Goal: Obtain resource: Download file/media

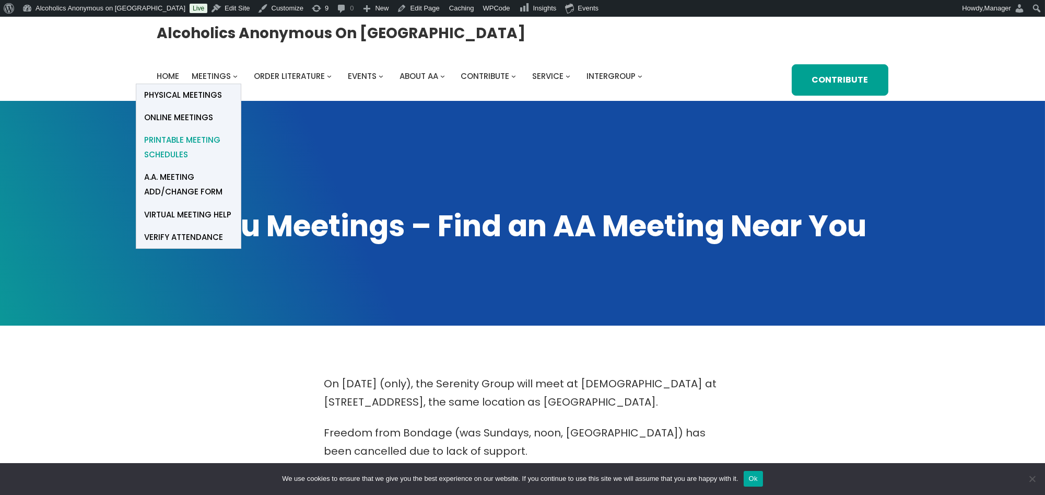
click at [185, 139] on span "Printable Meeting Schedules" at bounding box center [188, 147] width 89 height 29
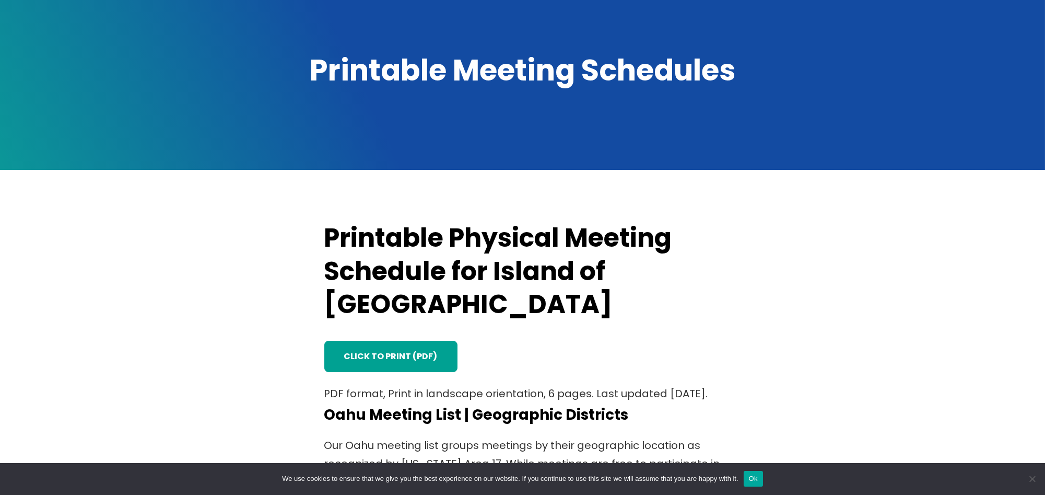
scroll to position [209, 0]
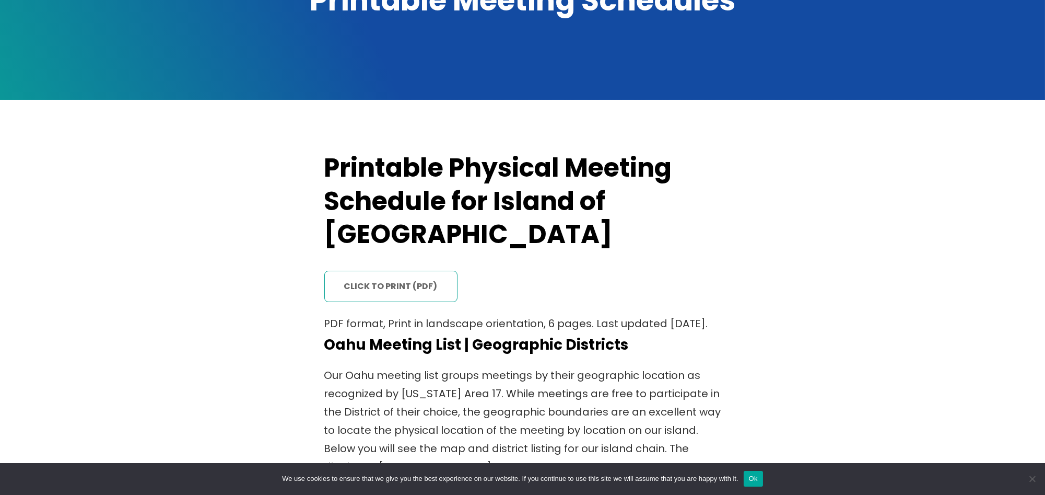
click at [372, 271] on link "click to print (PDF)" at bounding box center [390, 286] width 133 height 31
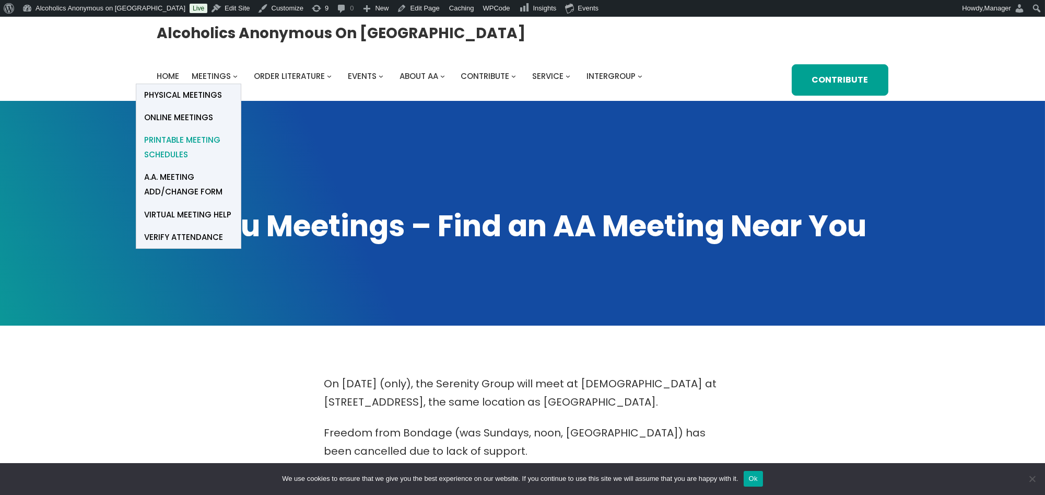
click at [176, 139] on span "Printable Meeting Schedules" at bounding box center [188, 147] width 89 height 29
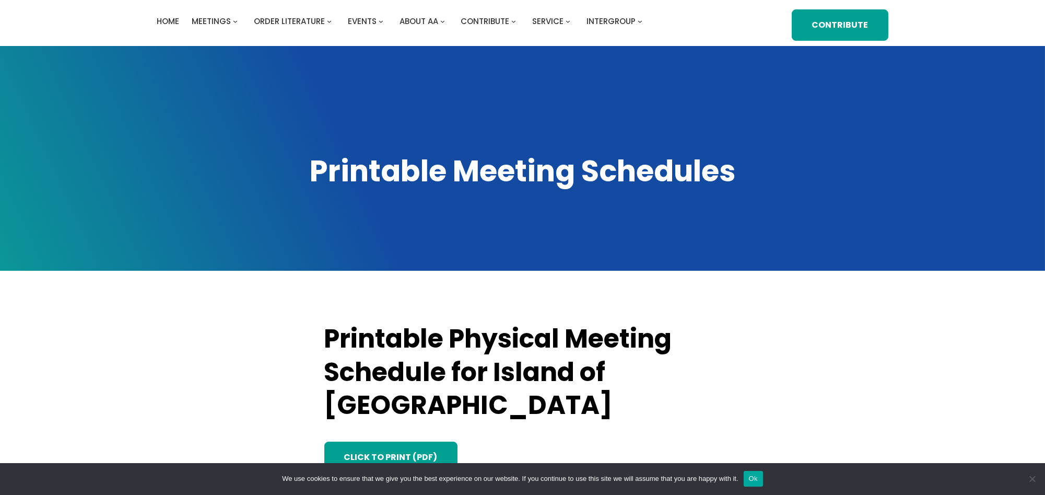
scroll to position [209, 0]
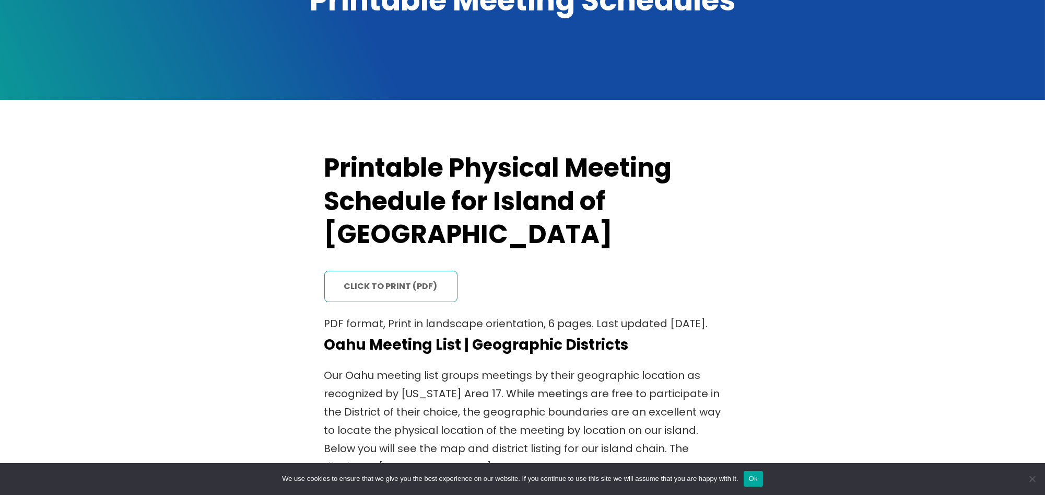
click at [394, 271] on link "click to print (PDF)" at bounding box center [390, 286] width 133 height 31
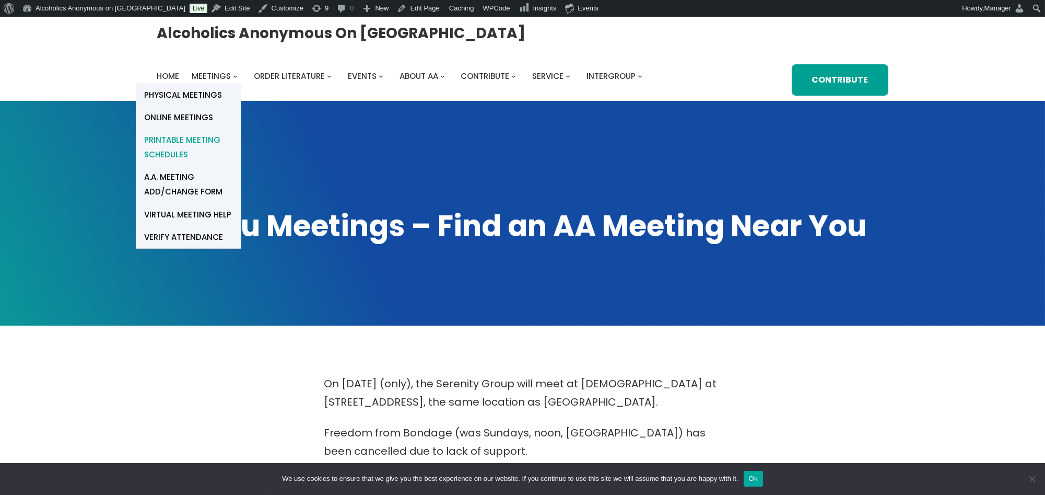
click at [172, 145] on span "Printable Meeting Schedules" at bounding box center [188, 147] width 89 height 29
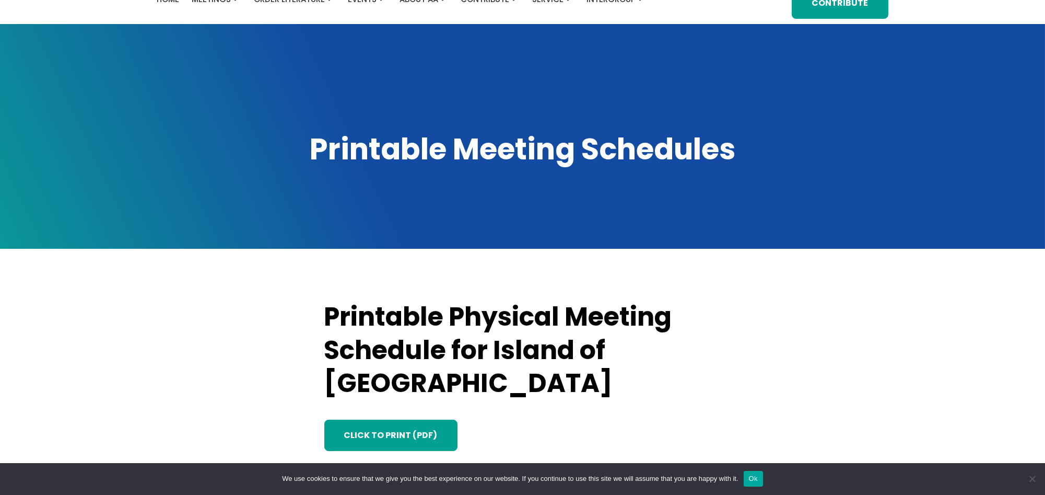
scroll to position [139, 0]
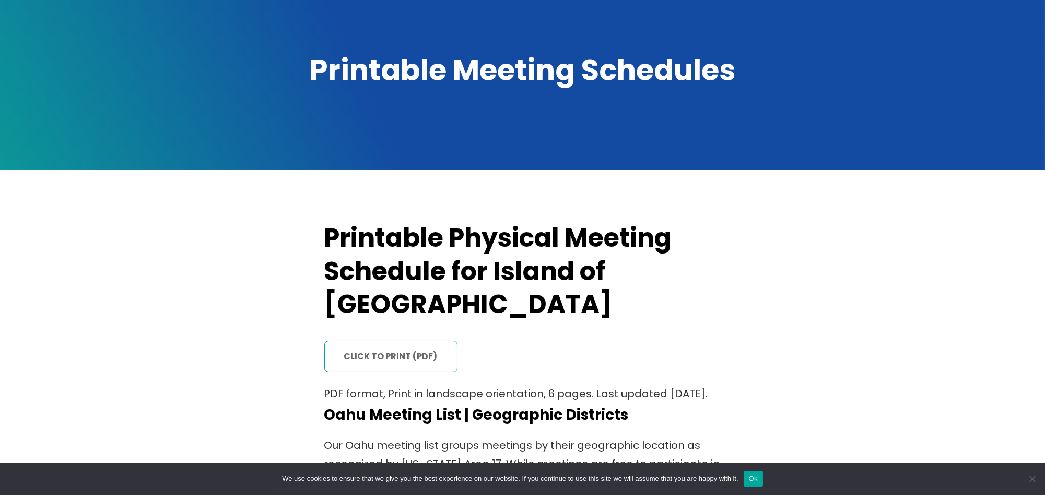
click at [394, 341] on link "click to print (PDF)" at bounding box center [390, 356] width 133 height 31
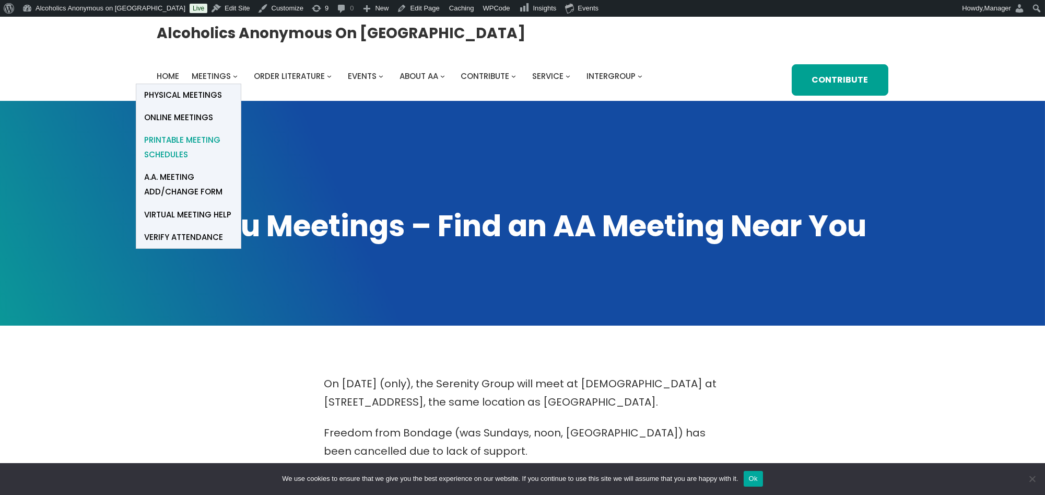
click at [180, 138] on span "Printable Meeting Schedules" at bounding box center [188, 147] width 89 height 29
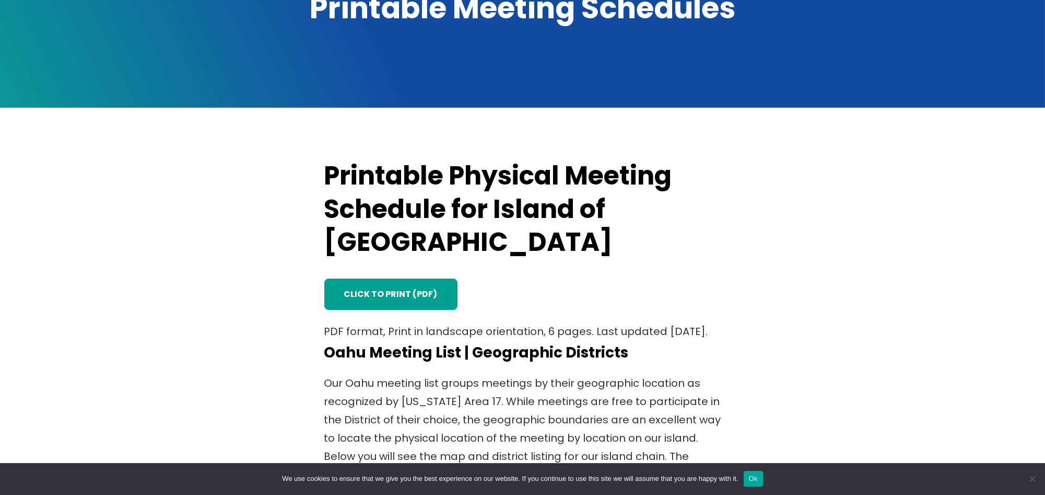
scroll to position [209, 0]
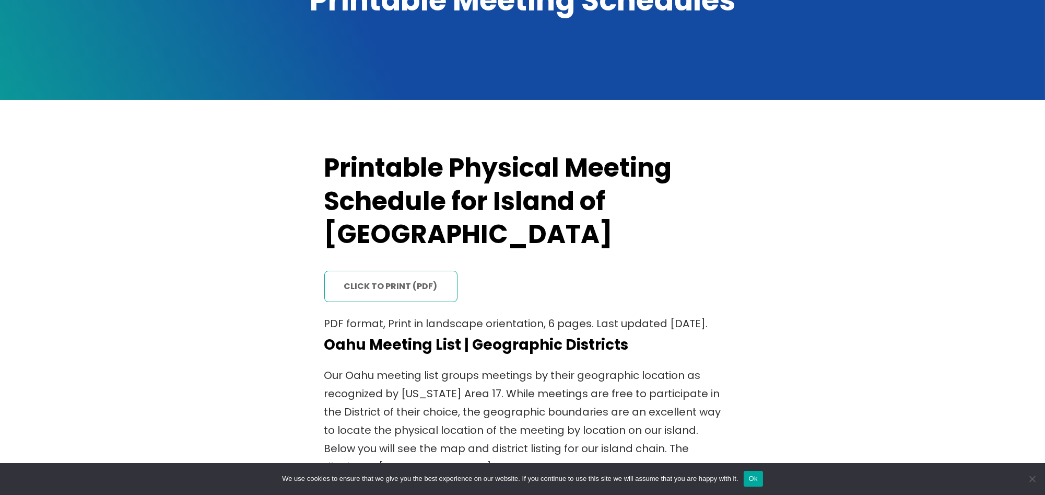
drag, startPoint x: 391, startPoint y: 254, endPoint x: 391, endPoint y: 249, distance: 5.3
click at [391, 271] on link "click to print (PDF)" at bounding box center [390, 286] width 133 height 31
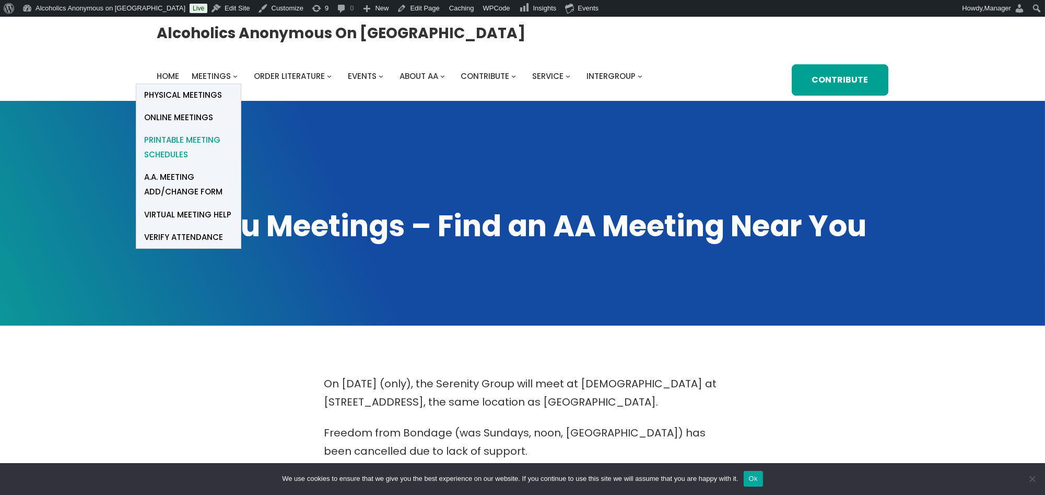
click at [178, 136] on span "Printable Meeting Schedules" at bounding box center [188, 147] width 89 height 29
click at [179, 137] on span "Printable Meeting Schedules" at bounding box center [188, 147] width 89 height 29
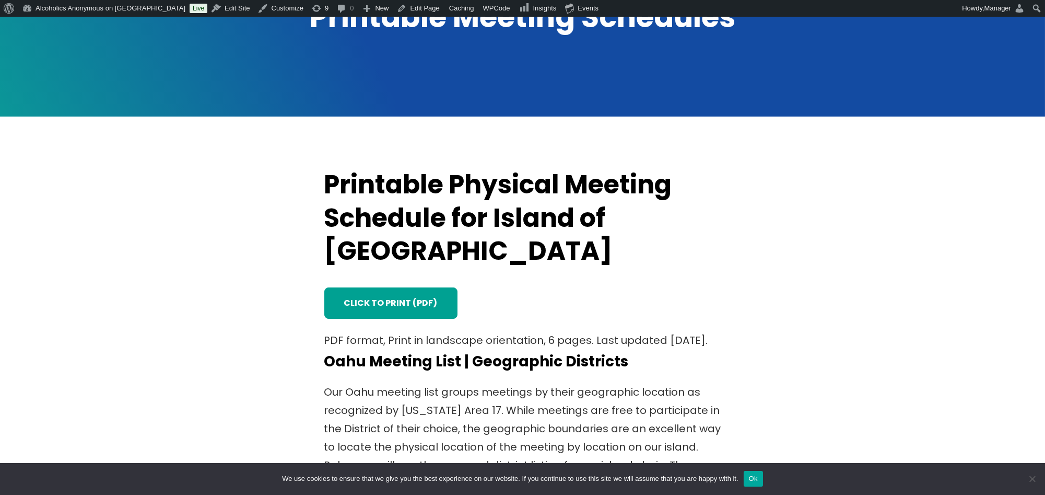
scroll to position [246, 0]
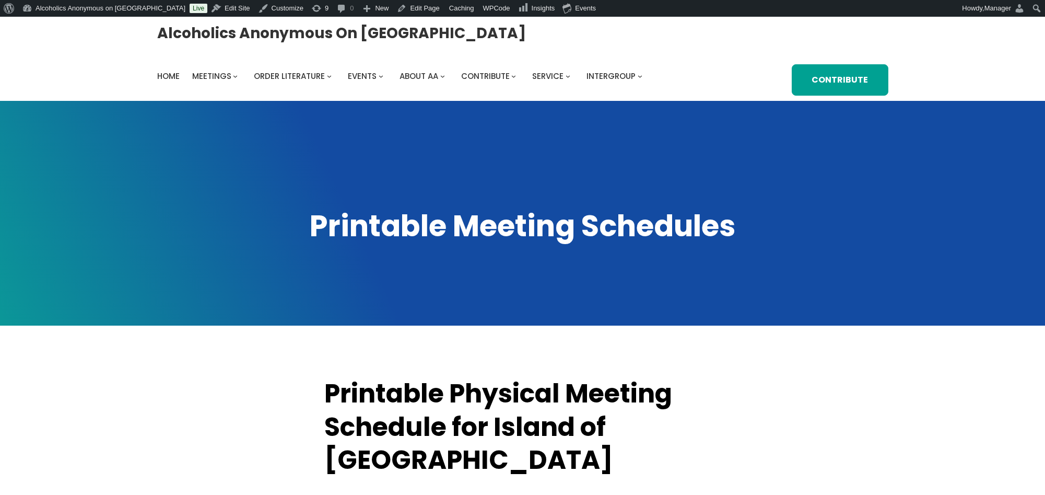
scroll to position [276, 0]
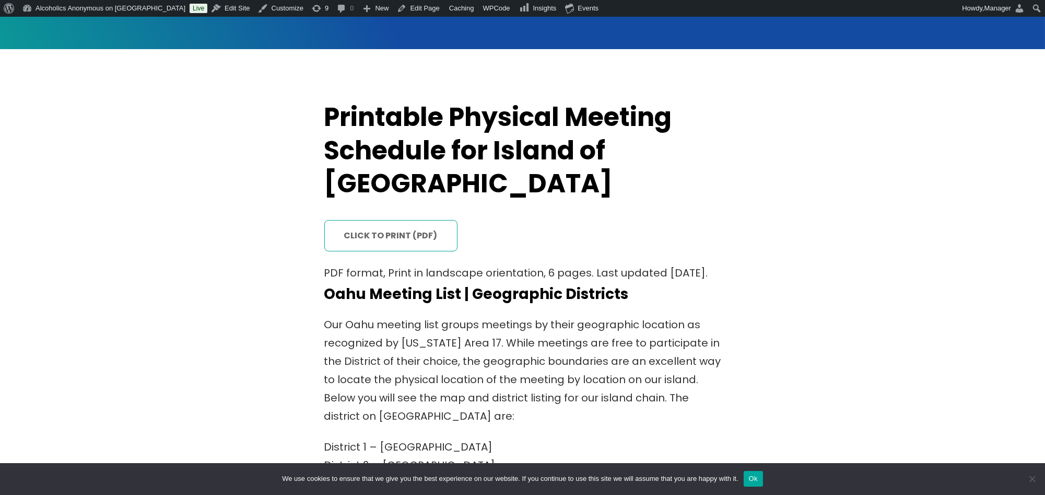
click at [403, 220] on link "click to print (PDF)" at bounding box center [390, 235] width 133 height 31
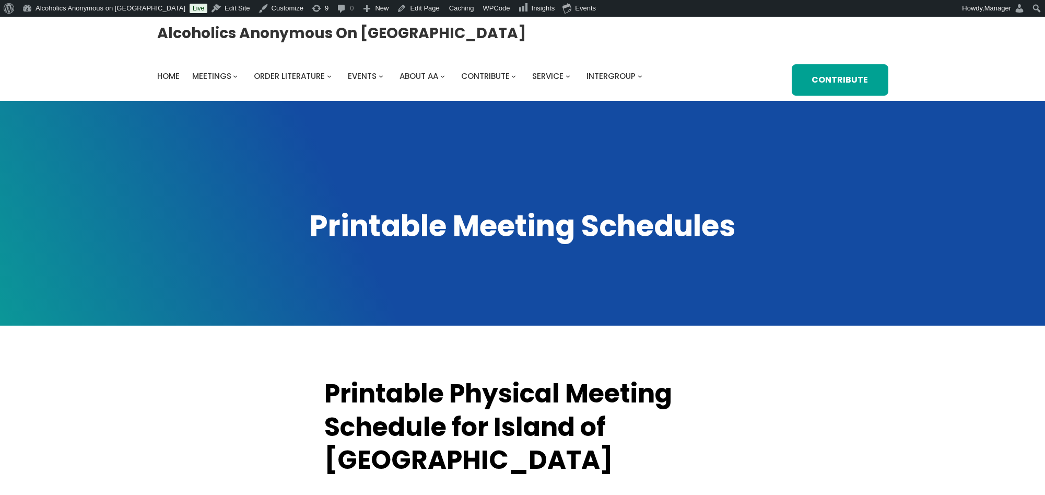
scroll to position [276, 0]
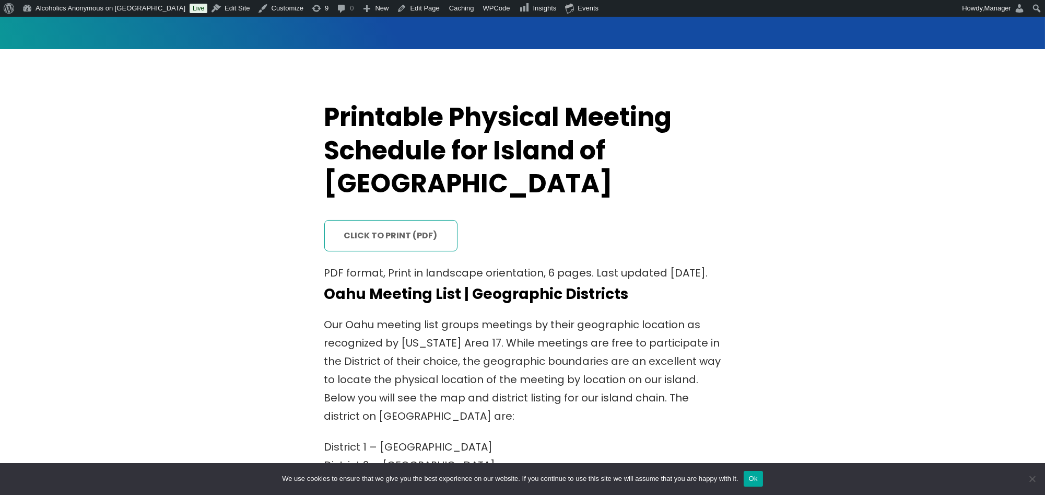
click at [388, 220] on link "click to print (PDF)" at bounding box center [390, 235] width 133 height 31
